Goal: Information Seeking & Learning: Learn about a topic

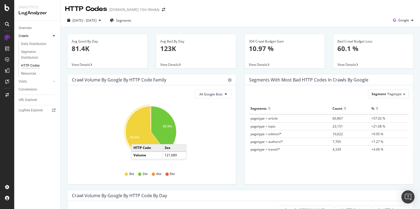
click at [137, 138] on text "59.6%" at bounding box center [134, 137] width 9 height 4
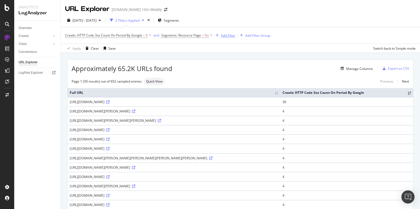
click at [222, 37] on div "Add Filter" at bounding box center [228, 35] width 15 height 5
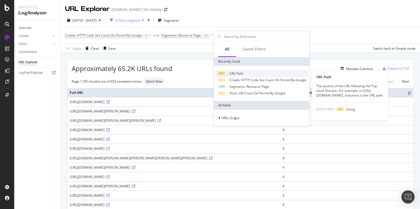
click at [242, 73] on span "URL Path" at bounding box center [237, 73] width 14 height 5
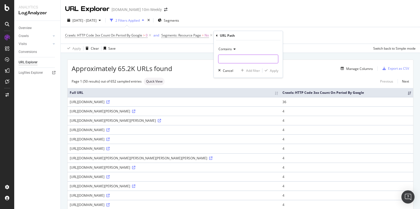
click at [234, 58] on input "text" at bounding box center [249, 58] width 60 height 9
type input "/topic"
click at [275, 70] on div "Apply" at bounding box center [274, 70] width 8 height 5
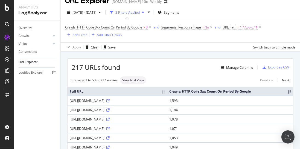
scroll to position [13, 0]
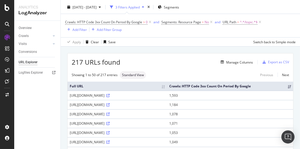
drag, startPoint x: 106, startPoint y: 94, endPoint x: 117, endPoint y: 94, distance: 11.2
click at [117, 94] on div "https://www.thetimes.co.uk/topic/art" at bounding box center [117, 95] width 95 height 5
click at [110, 95] on icon at bounding box center [107, 95] width 3 height 3
click at [232, 73] on div "Showing 1 to 50 of 217 entries Standard View Previous Next" at bounding box center [181, 75] width 226 height 8
click at [233, 60] on div "Manage Columns" at bounding box center [239, 62] width 27 height 5
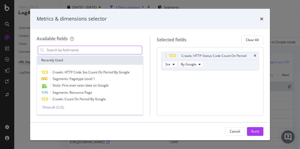
click at [114, 49] on input "modal" at bounding box center [94, 50] width 96 height 8
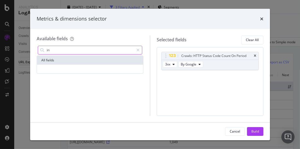
type input "i"
type input "r"
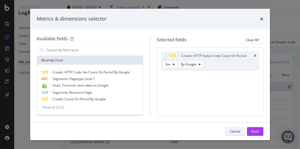
click at [238, 129] on div "Cancel" at bounding box center [235, 131] width 10 height 5
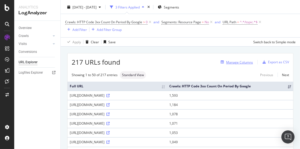
click at [235, 61] on div "Manage Columns" at bounding box center [239, 62] width 27 height 5
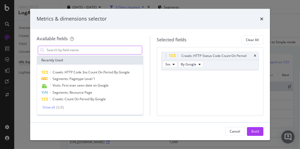
click at [119, 50] on input "modal" at bounding box center [94, 50] width 96 height 8
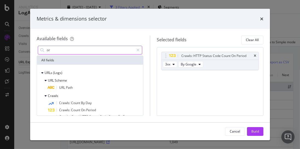
type input "o"
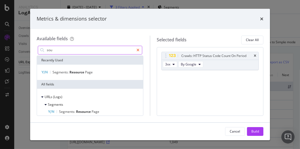
type input "sou"
click at [137, 49] on div "modal" at bounding box center [138, 50] width 8 height 9
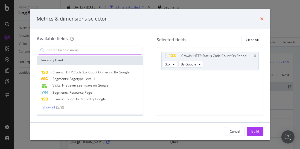
click at [262, 17] on icon "times" at bounding box center [261, 19] width 3 height 4
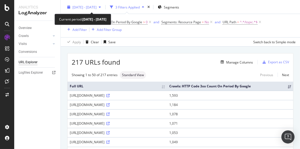
click at [97, 6] on span "2025 Sep. 28th - Sep. 28th" at bounding box center [85, 7] width 24 height 5
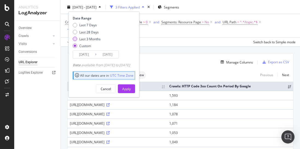
click at [92, 39] on div "Last 3 Months" at bounding box center [89, 39] width 21 height 5
type input "2025/06/29"
click at [131, 87] on div "Apply" at bounding box center [126, 88] width 8 height 5
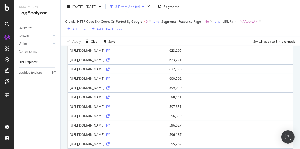
scroll to position [123, 0]
drag, startPoint x: 102, startPoint y: 68, endPoint x: 111, endPoint y: 77, distance: 12.8
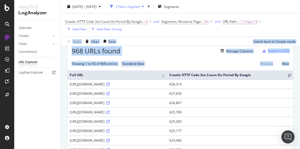
drag, startPoint x: 300, startPoint y: 56, endPoint x: 297, endPoint y: 32, distance: 23.7
click at [297, 32] on div "URL Explorer TheTimes.com 10m Weekly 2025 Jun. 29th - Sep. 28th 3 Filters Appli…" at bounding box center [180, 74] width 239 height 149
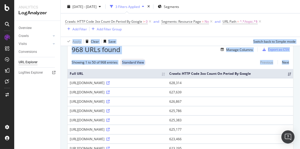
click at [291, 27] on div "Crawls: HTTP Code 3xx Count On Period By Google > 0 and Segments: Resource Page…" at bounding box center [180, 25] width 231 height 15
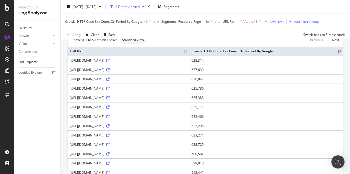
scroll to position [41, 0]
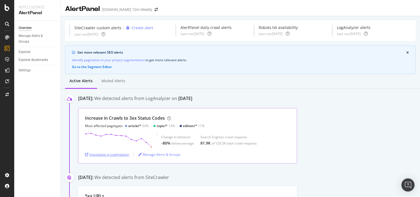
click at [113, 152] on div "Investigate in LogAnalyzer" at bounding box center [107, 154] width 44 height 5
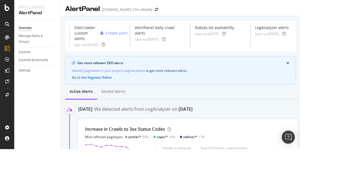
scroll to position [16, 0]
